Goal: Information Seeking & Learning: Understand process/instructions

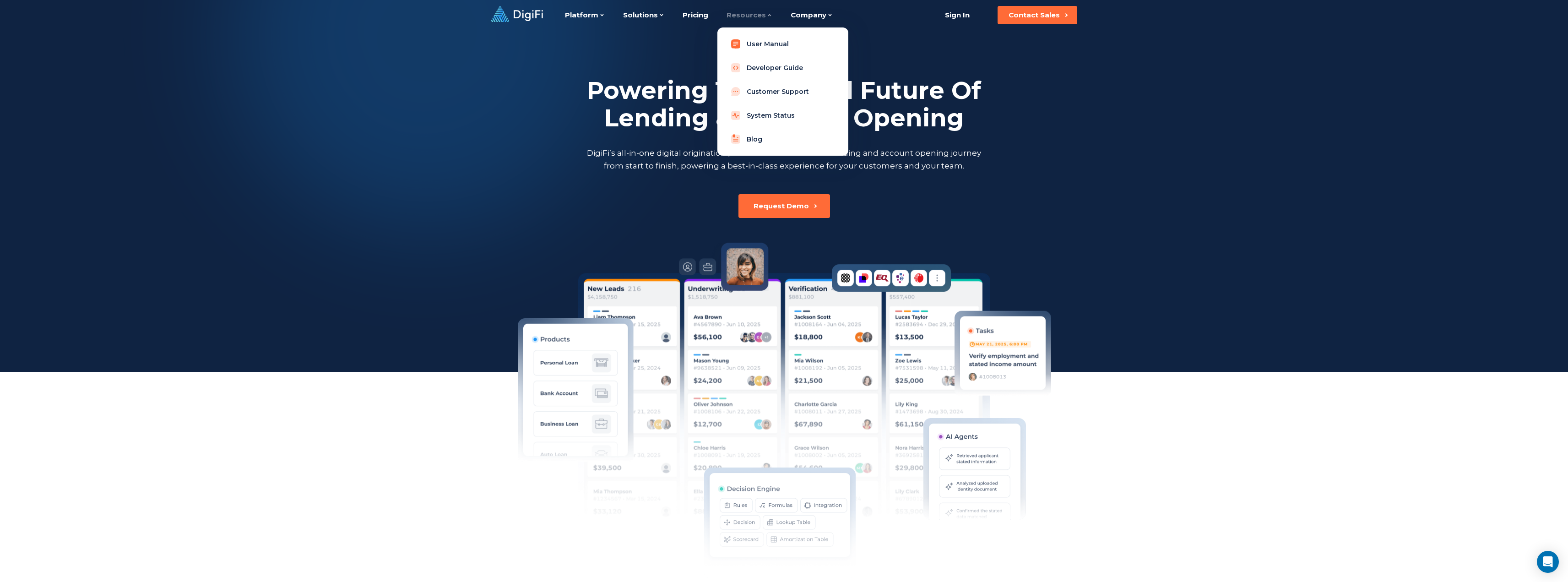
click at [756, 44] on link "User Manual" at bounding box center [783, 44] width 117 height 18
click at [753, 69] on link "Developer Guide" at bounding box center [783, 67] width 117 height 18
click at [759, 45] on link "User Manual" at bounding box center [783, 44] width 117 height 18
